Goal: Task Accomplishment & Management: Use online tool/utility

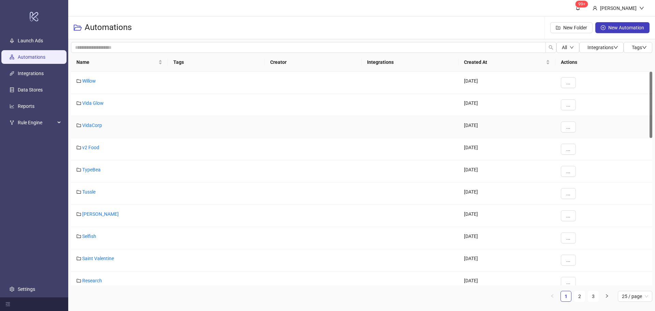
click at [588, 133] on div "..." at bounding box center [604, 127] width 97 height 22
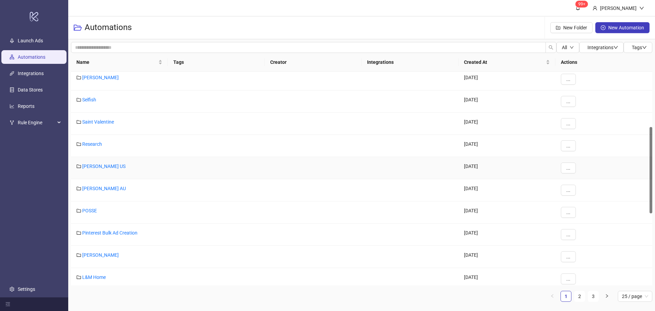
scroll to position [205, 0]
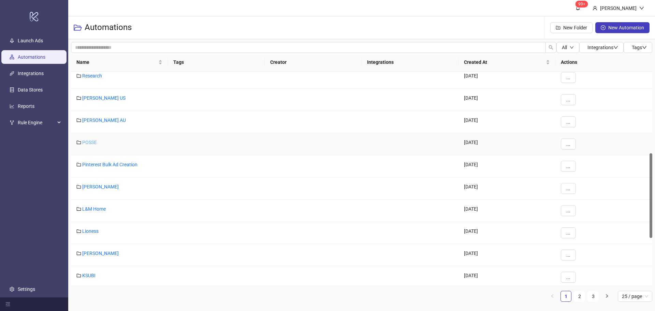
click at [92, 142] on link "POSSE" at bounding box center [89, 142] width 15 height 5
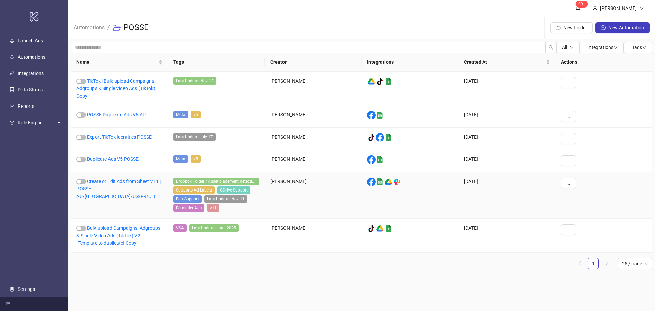
click at [112, 185] on div "Create or Edit Ads from Sheet V11 | POSSE - AU/[GEOGRAPHIC_DATA]/US/FR/CH" at bounding box center [119, 195] width 97 height 47
click at [114, 189] on link "Create or Edit Ads from Sheet V11 | POSSE - AU/[GEOGRAPHIC_DATA]/US/FR/CH" at bounding box center [118, 188] width 84 height 20
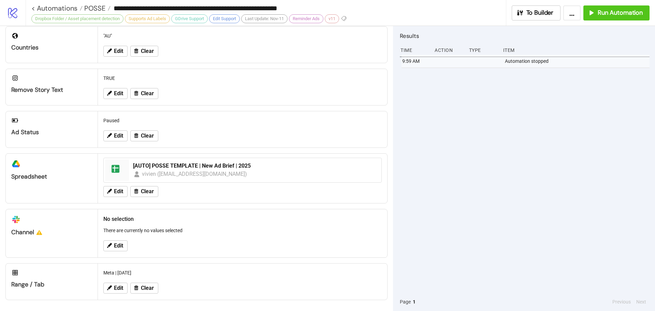
scroll to position [211, 0]
click at [628, 11] on span "Run Automation" at bounding box center [620, 13] width 45 height 8
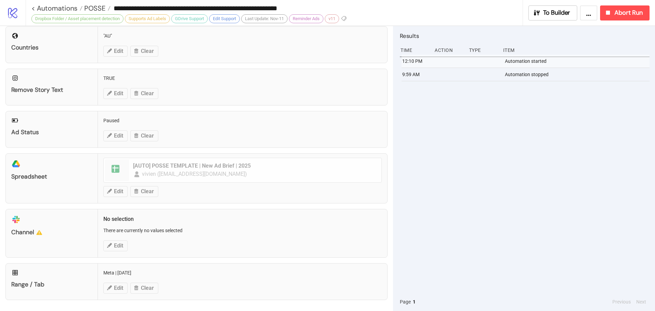
click at [610, 163] on div "12:10 PM Automation started 9:59 AM Automation stopped" at bounding box center [525, 174] width 250 height 238
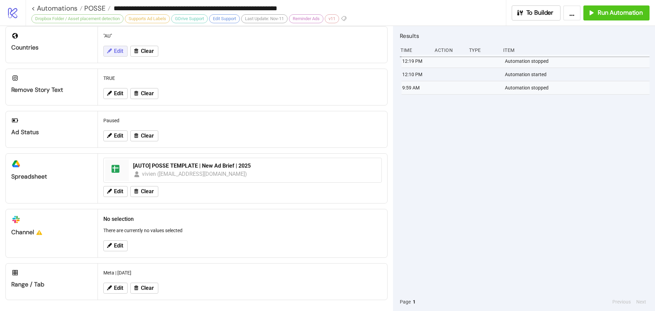
click at [116, 49] on span "Edit" at bounding box center [118, 51] width 9 height 6
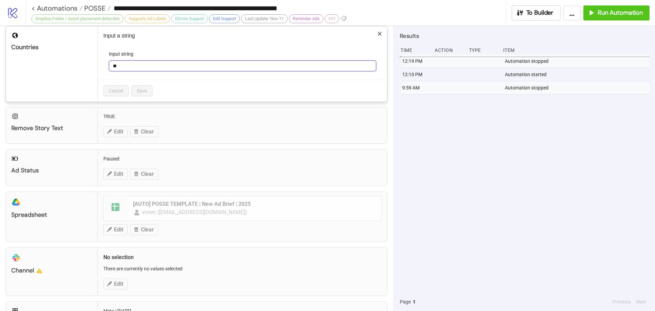
drag, startPoint x: 123, startPoint y: 71, endPoint x: 101, endPoint y: 68, distance: 21.7
click at [101, 68] on div "Input a string Input string ** Cancel Save" at bounding box center [242, 63] width 289 height 75
type input "**"
click at [142, 89] on span "Save" at bounding box center [142, 90] width 10 height 5
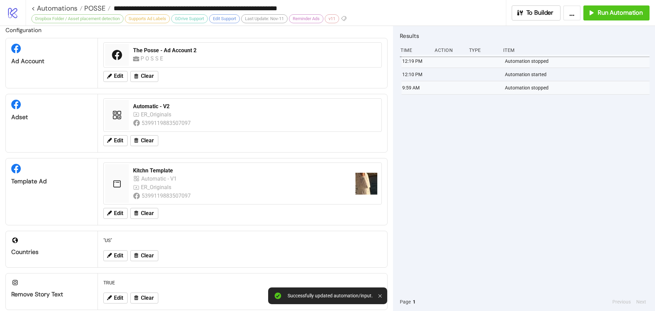
scroll to position [0, 0]
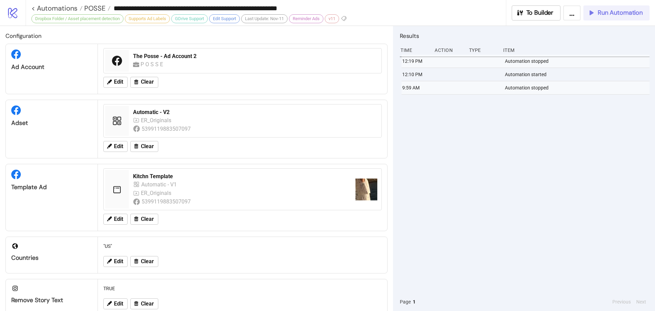
click at [623, 9] on span "Run Automation" at bounding box center [620, 13] width 45 height 8
